Goal: Task Accomplishment & Management: Manage account settings

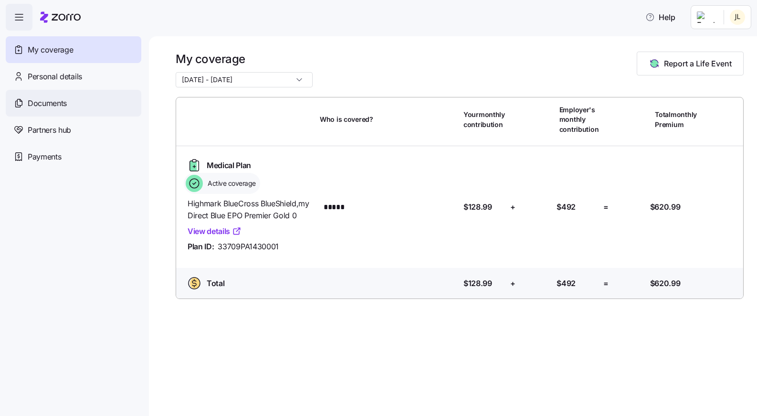
click at [54, 106] on span "Documents" at bounding box center [47, 103] width 39 height 12
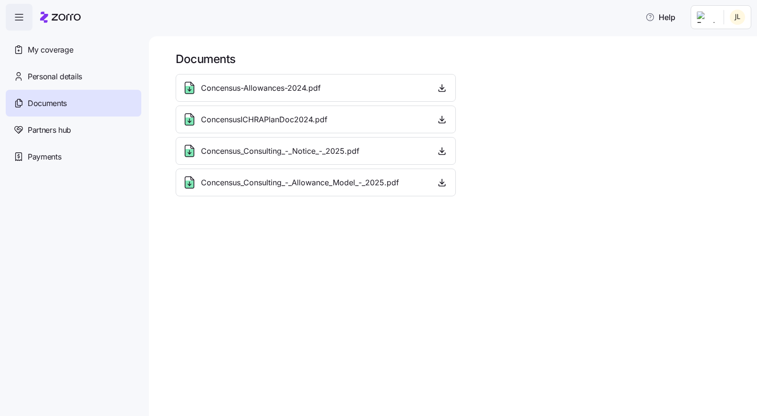
click at [65, 110] on div "Documents" at bounding box center [74, 103] width 136 height 27
click at [737, 21] on html "Help My coverage Personal details Documents Partners hub Payments Documents Con…" at bounding box center [378, 205] width 757 height 410
click at [708, 43] on div "Admin view" at bounding box center [706, 43] width 50 height 10
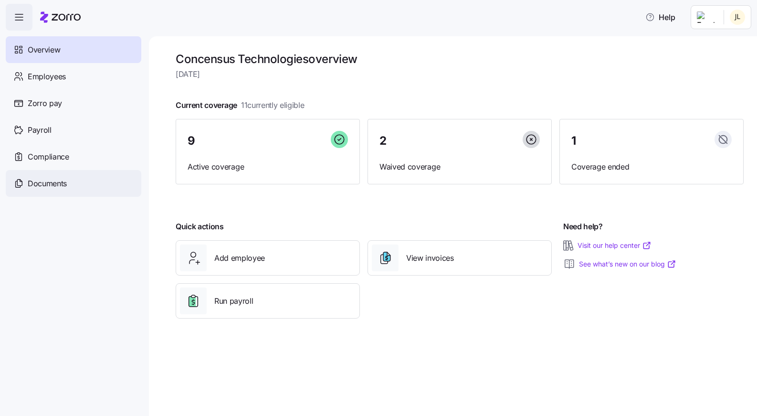
click at [59, 185] on span "Documents" at bounding box center [47, 184] width 39 height 12
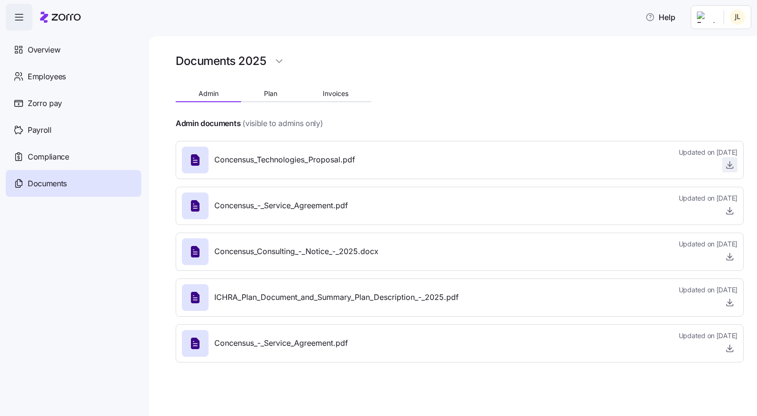
click at [729, 163] on icon "button" at bounding box center [730, 165] width 10 height 10
click at [262, 94] on button "Plan" at bounding box center [270, 93] width 59 height 14
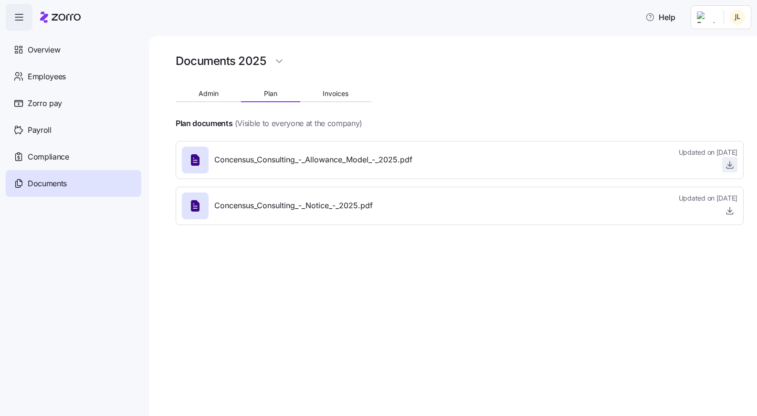
click at [728, 168] on icon "button" at bounding box center [730, 165] width 10 height 10
click at [212, 95] on span "Admin" at bounding box center [209, 93] width 20 height 7
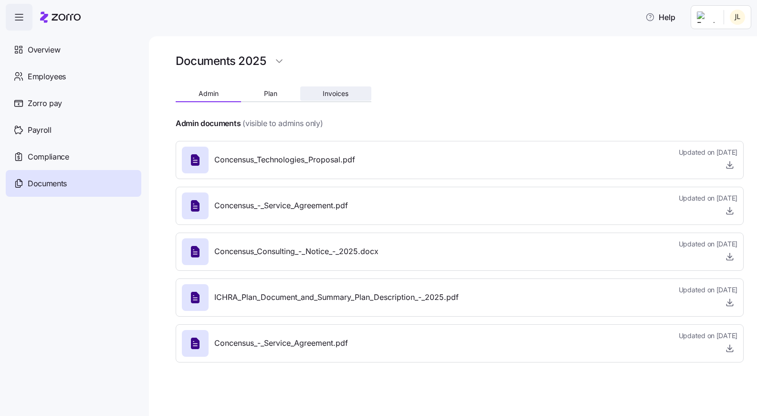
click at [350, 92] on button "Invoices" at bounding box center [335, 93] width 71 height 14
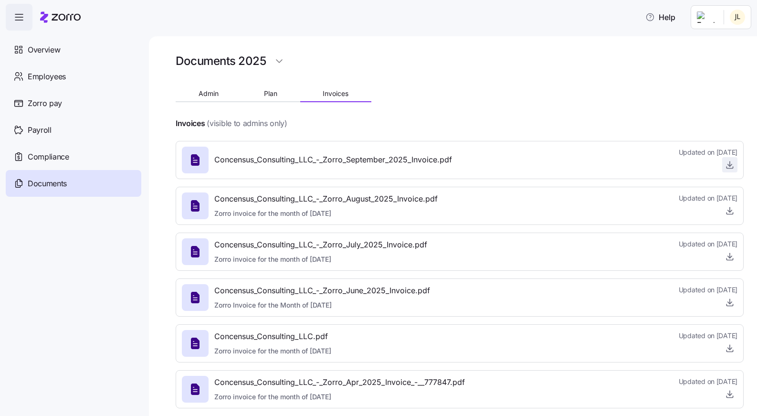
click at [730, 165] on icon "button" at bounding box center [730, 165] width 10 height 10
click at [215, 97] on button "Admin" at bounding box center [208, 93] width 65 height 14
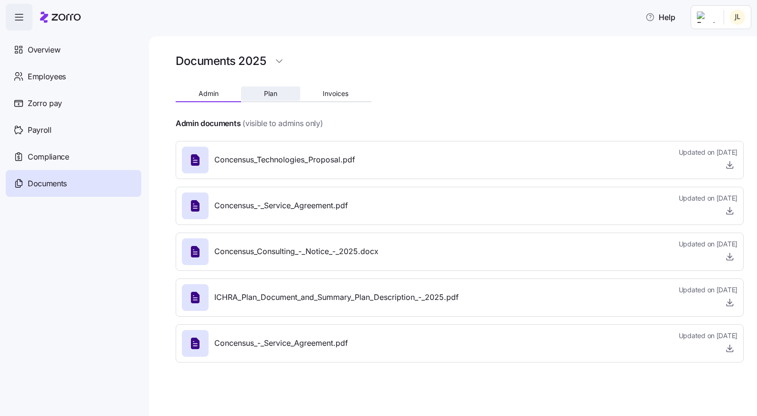
click at [253, 93] on button "Plan" at bounding box center [270, 93] width 59 height 14
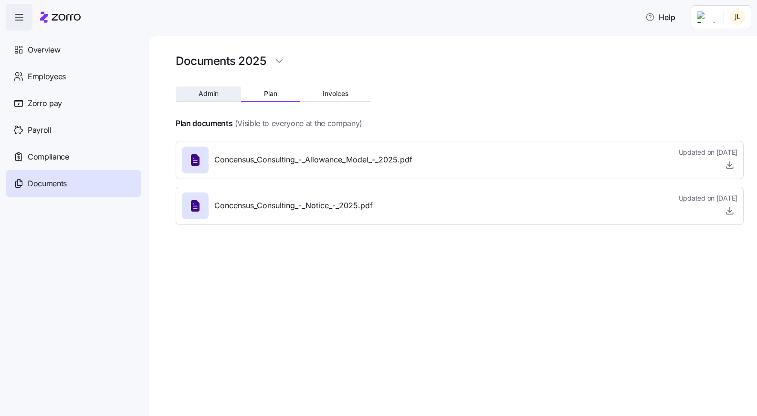
click at [184, 93] on button "Admin" at bounding box center [208, 93] width 65 height 14
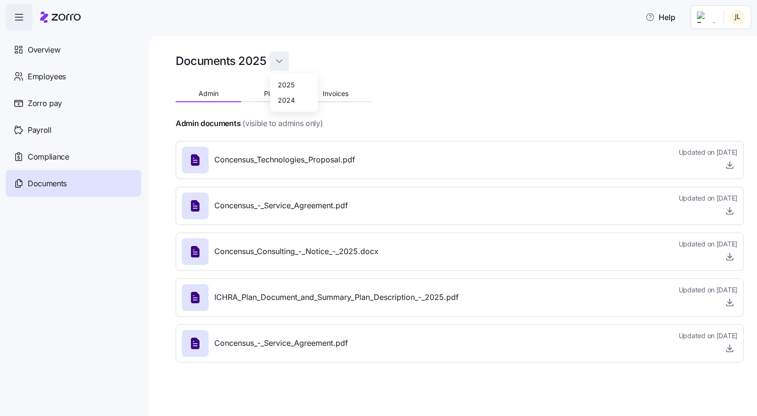
click at [279, 62] on html "Help Overview Employees Zorro pay Payroll Compliance Documents Documents 2025 A…" at bounding box center [378, 205] width 757 height 410
click at [289, 85] on div "2025" at bounding box center [286, 84] width 17 height 10
click at [274, 59] on html "Help Overview Employees Zorro pay Payroll Compliance Documents Documents 2025 A…" at bounding box center [378, 205] width 757 height 410
click at [285, 96] on div "2024" at bounding box center [286, 99] width 17 height 10
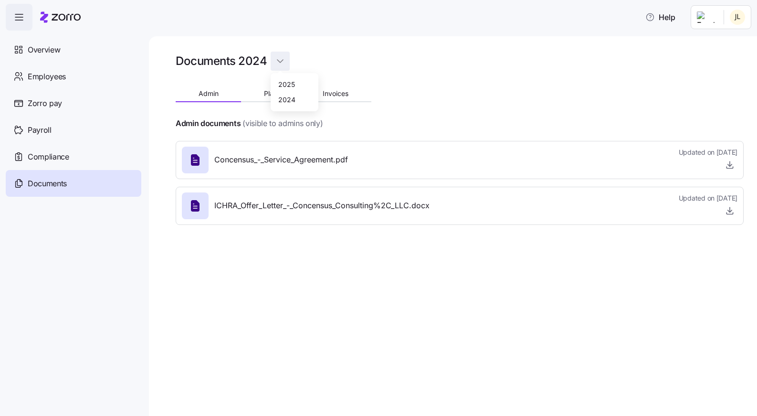
click at [283, 64] on html "Help Overview Employees Zorro pay Payroll Compliance Documents Documents 2024 A…" at bounding box center [378, 205] width 757 height 410
click at [290, 82] on div "2025" at bounding box center [286, 84] width 17 height 10
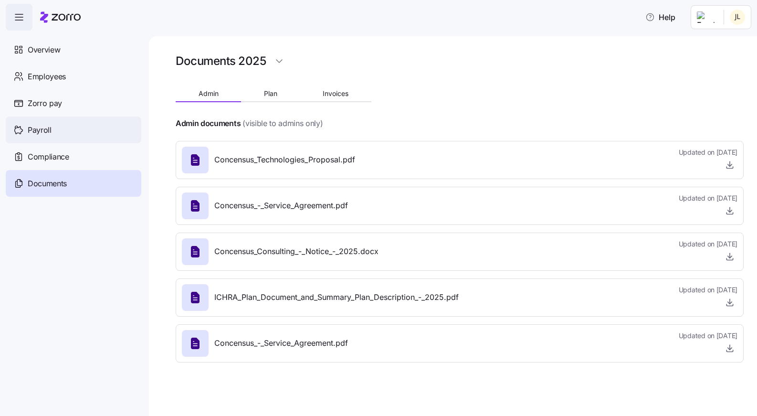
click at [37, 126] on span "Payroll" at bounding box center [40, 130] width 24 height 12
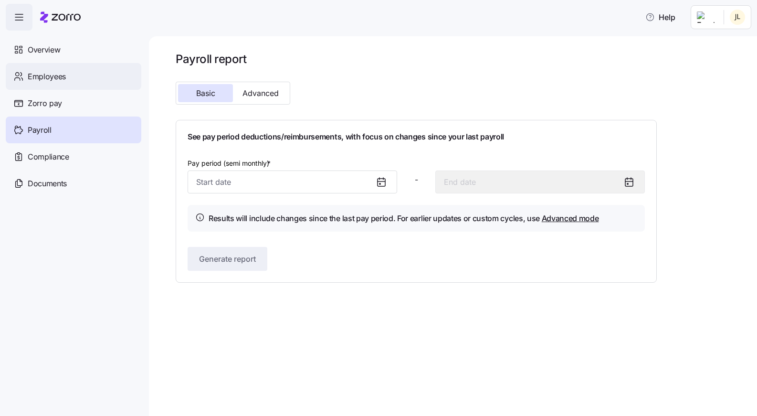
click at [53, 79] on span "Employees" at bounding box center [47, 77] width 38 height 12
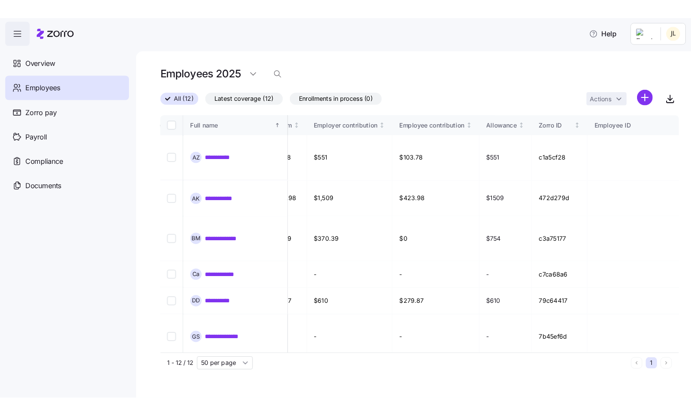
scroll to position [0, 2309]
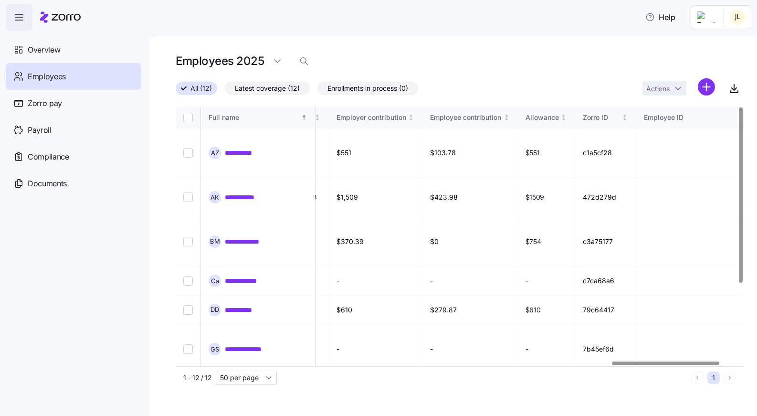
click at [304, 117] on icon "Sorted ascending" at bounding box center [304, 117] width 0 height 4
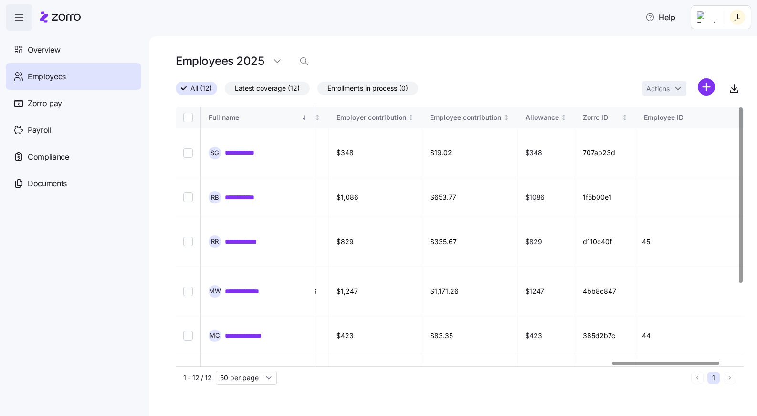
click at [299, 119] on div "Full name" at bounding box center [258, 117] width 99 height 10
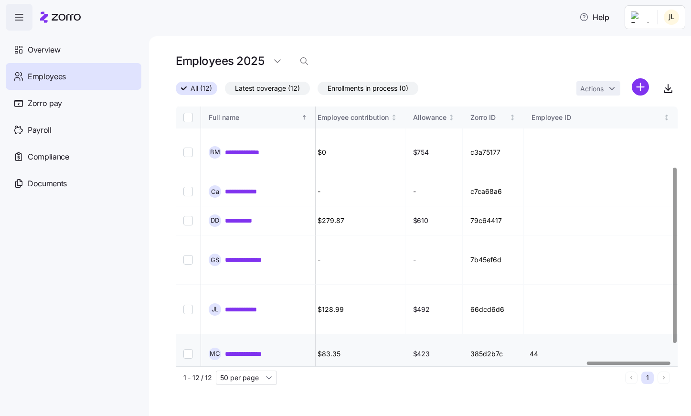
scroll to position [89, 2466]
